Goal: Transaction & Acquisition: Purchase product/service

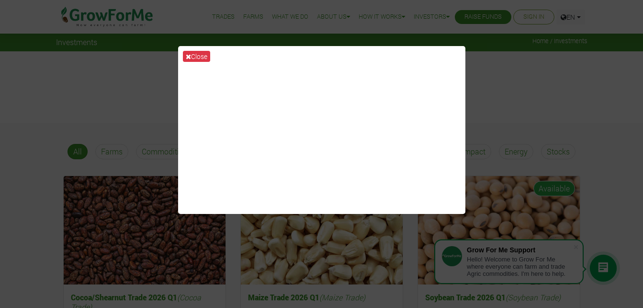
click at [490, 98] on div "Close" at bounding box center [321, 154] width 643 height 308
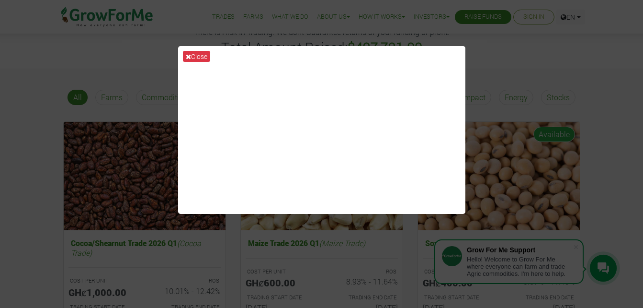
scroll to position [55, 0]
click at [189, 55] on icon at bounding box center [188, 56] width 5 height 7
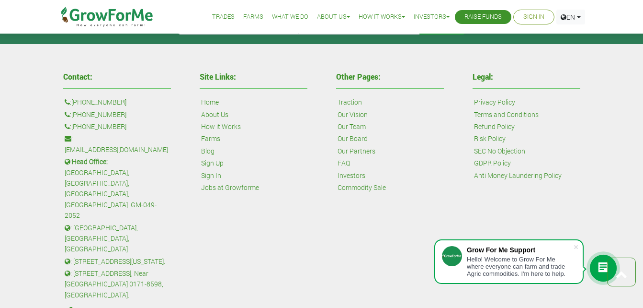
scroll to position [1340, 0]
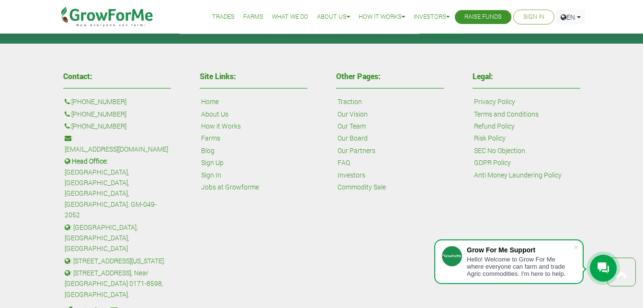
click at [211, 140] on link "Farms" at bounding box center [210, 138] width 19 height 11
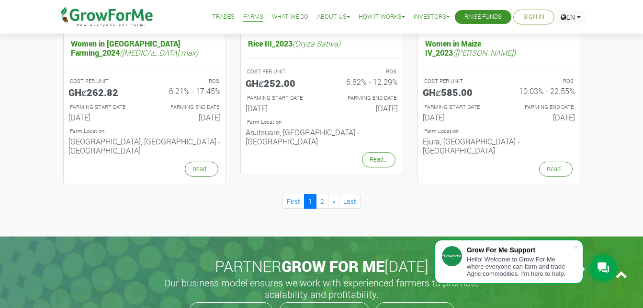
scroll to position [1060, 0]
